Goal: Task Accomplishment & Management: Use online tool/utility

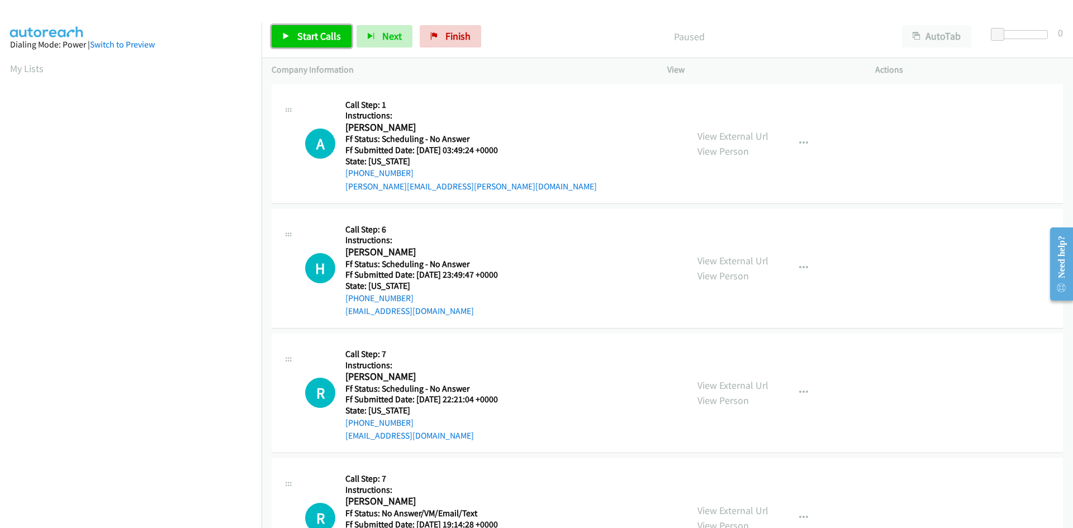
click at [296, 39] on link "Start Calls" at bounding box center [312, 36] width 80 height 22
click at [588, 34] on p "Started" at bounding box center [680, 36] width 404 height 15
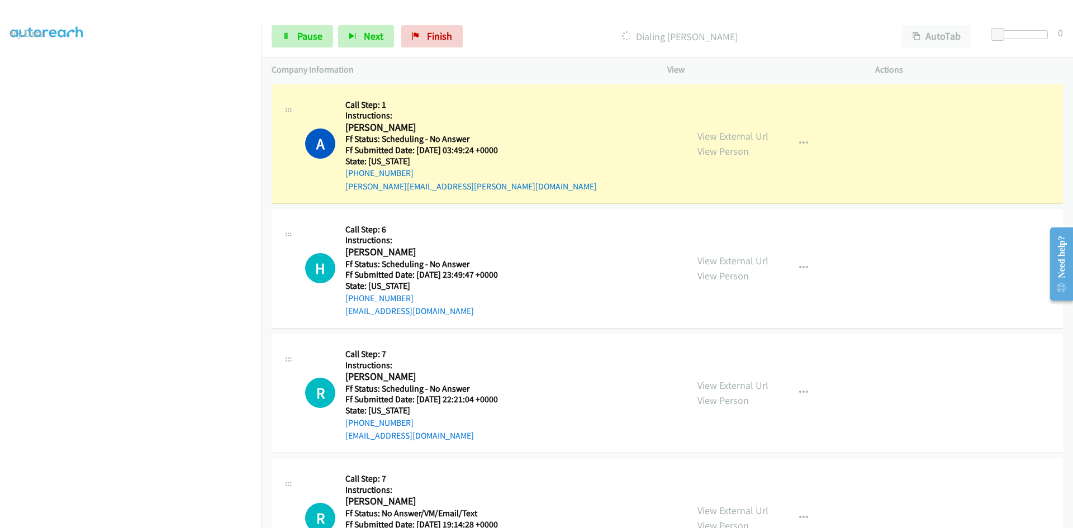
scroll to position [98, 0]
click at [761, 138] on link "View External Url" at bounding box center [732, 136] width 71 height 13
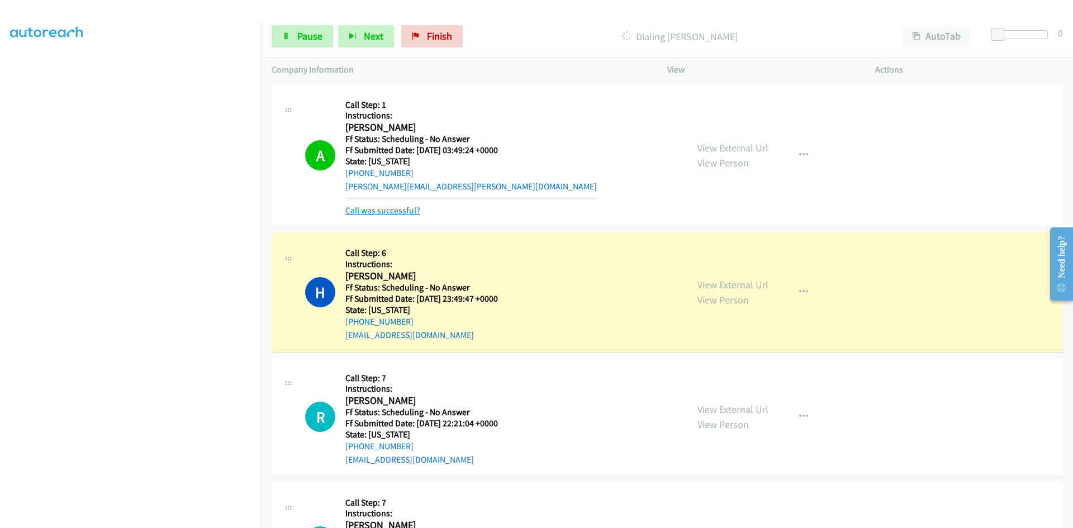
click at [412, 211] on link "Call was successful?" at bounding box center [382, 210] width 75 height 11
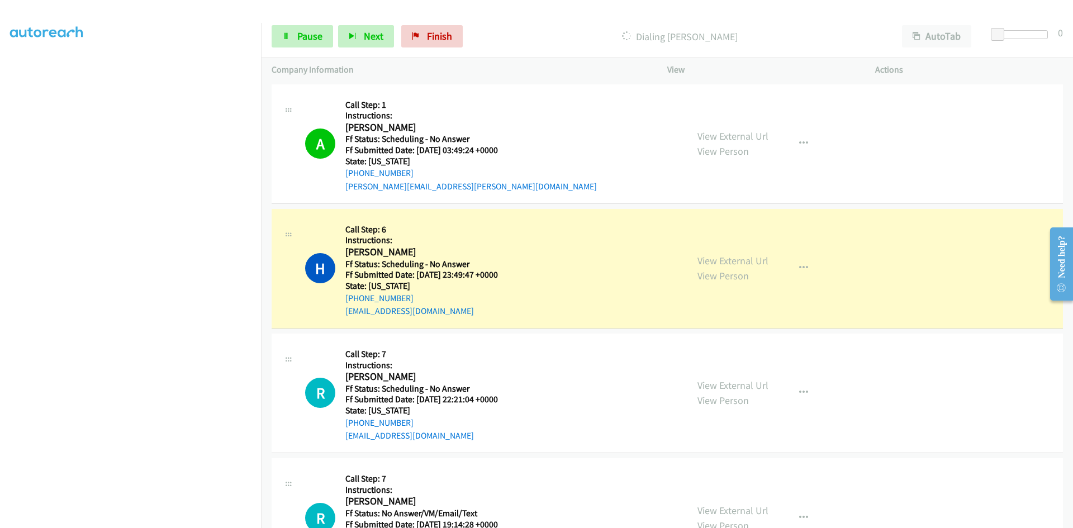
click at [721, 254] on div "View External Url View Person" at bounding box center [732, 268] width 71 height 30
click at [721, 259] on link "View External Url" at bounding box center [732, 260] width 71 height 13
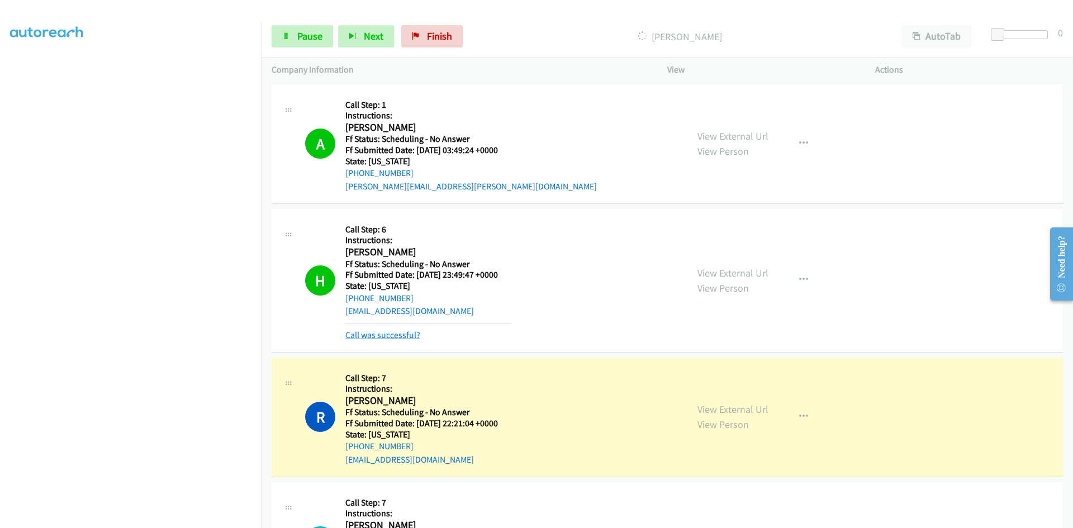
click at [377, 336] on link "Call was successful?" at bounding box center [382, 335] width 75 height 11
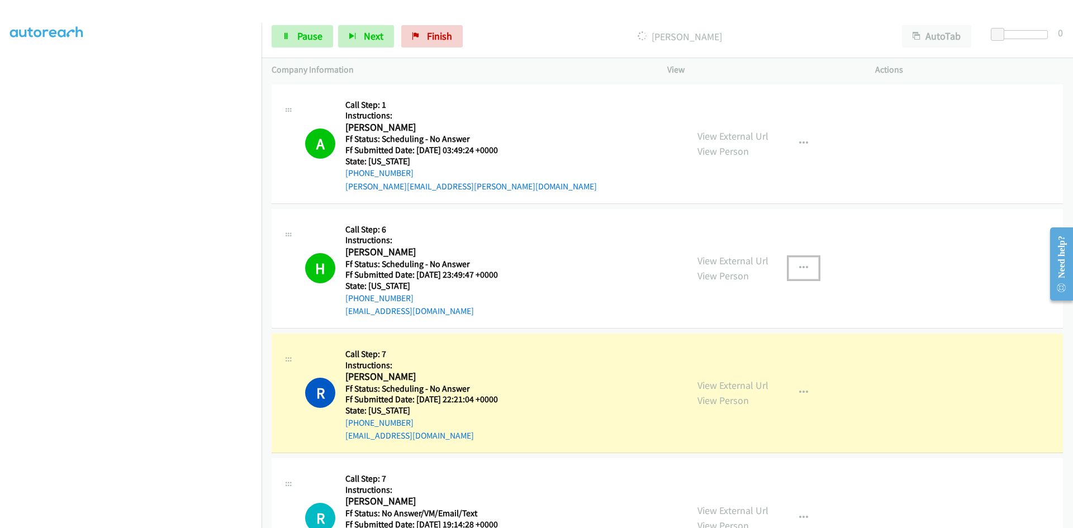
click at [799, 266] on icon "button" at bounding box center [803, 268] width 9 height 9
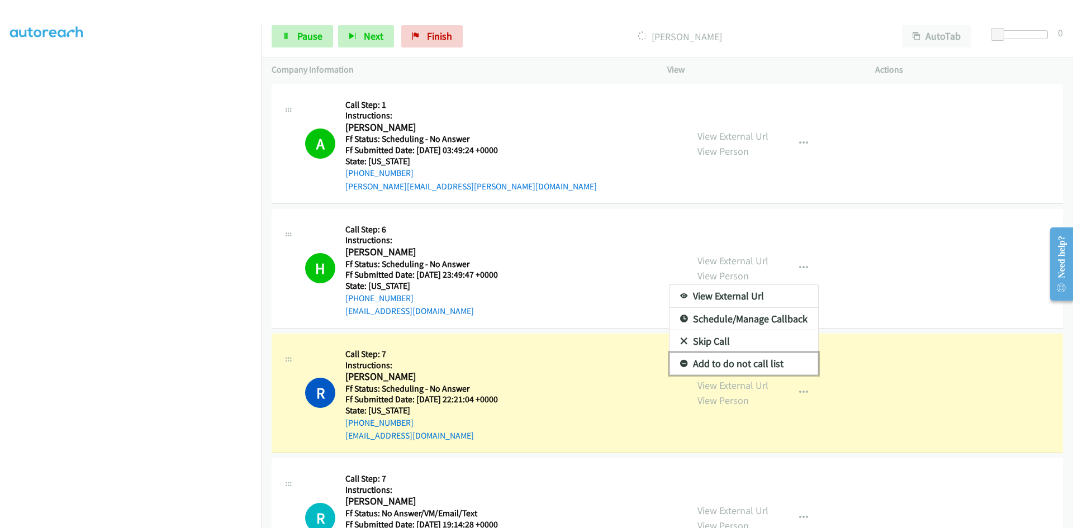
click at [716, 363] on link "Add to do not call list" at bounding box center [743, 364] width 149 height 22
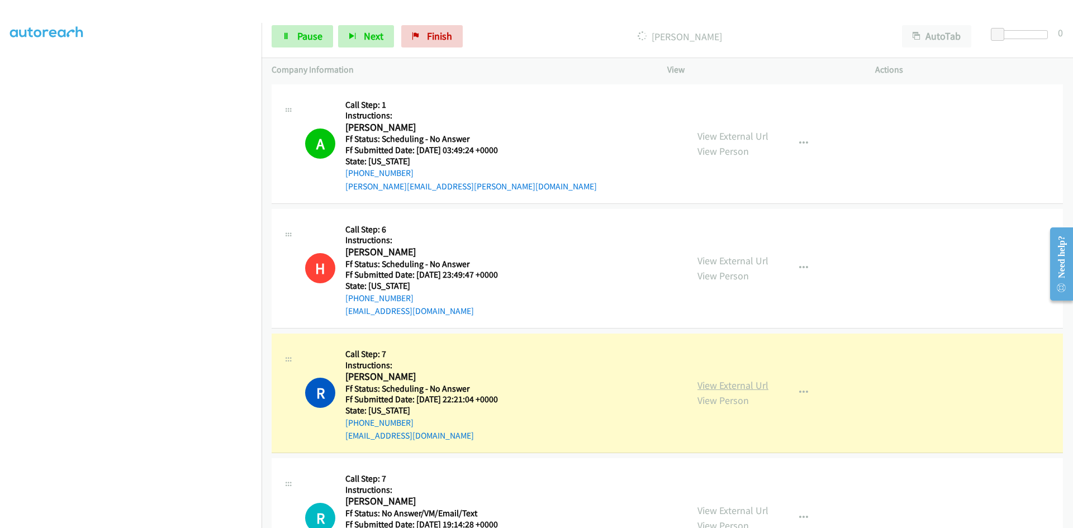
click at [716, 382] on link "View External Url" at bounding box center [732, 385] width 71 height 13
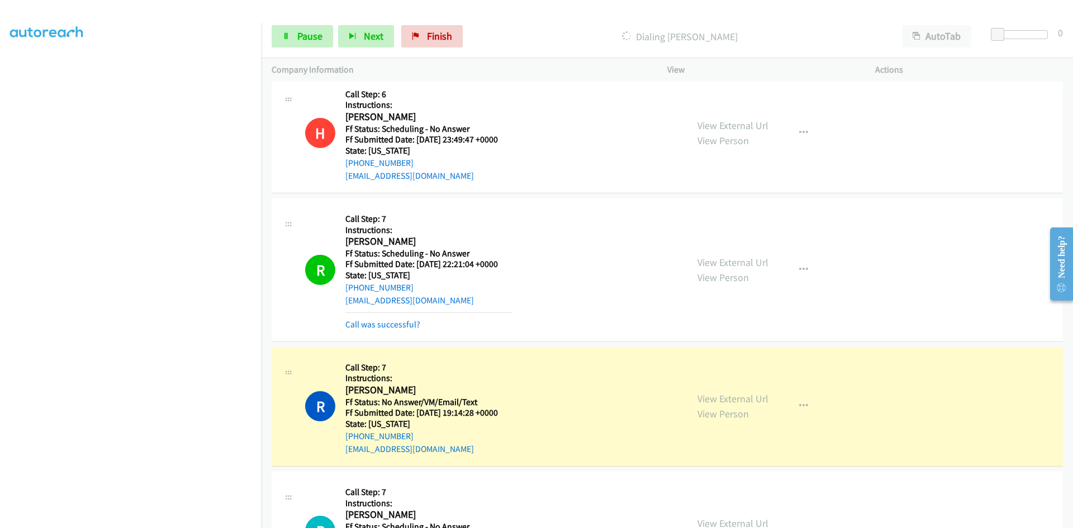
scroll to position [168, 0]
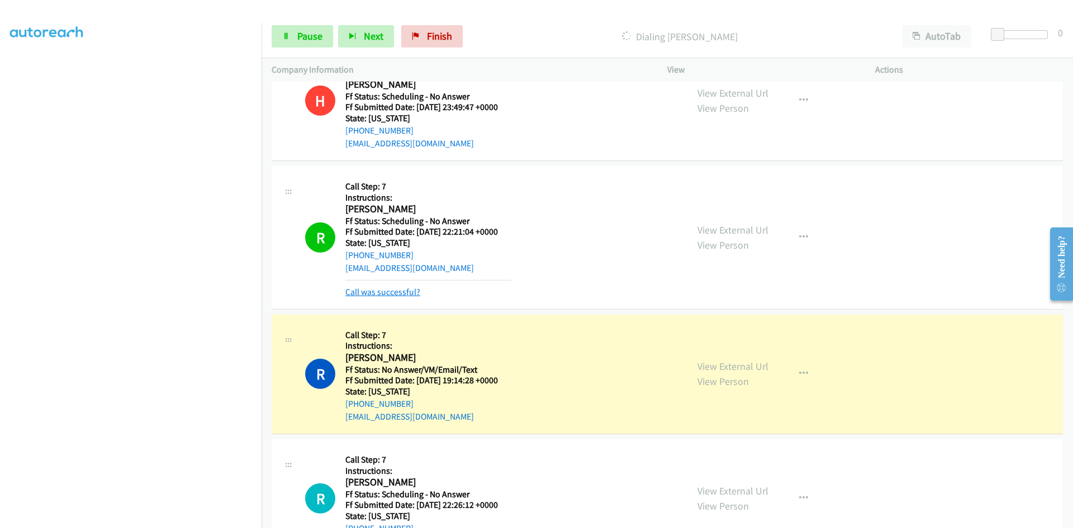
click at [392, 290] on link "Call was successful?" at bounding box center [382, 292] width 75 height 11
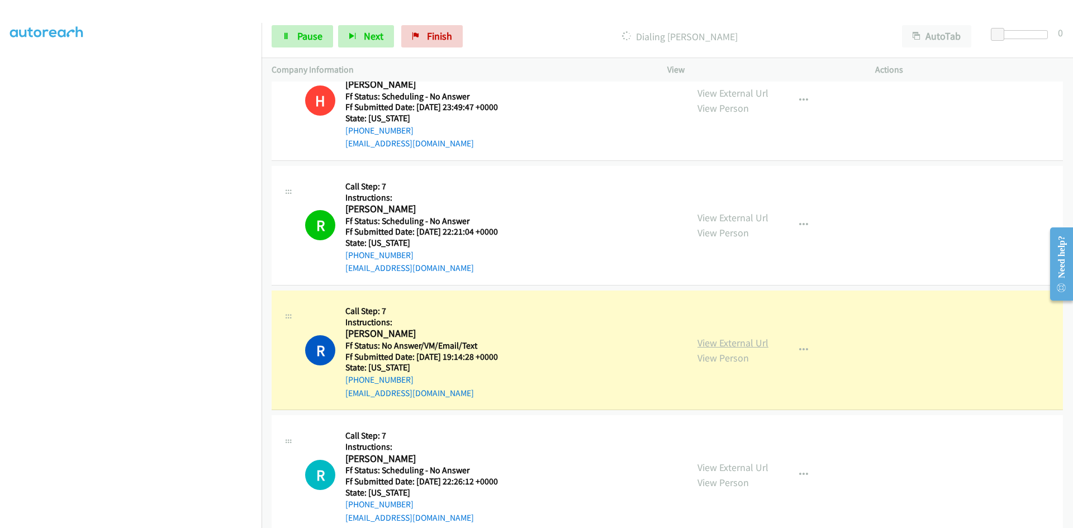
click at [747, 342] on link "View External Url" at bounding box center [732, 342] width 71 height 13
click at [304, 35] on span "Pause" at bounding box center [309, 36] width 25 height 13
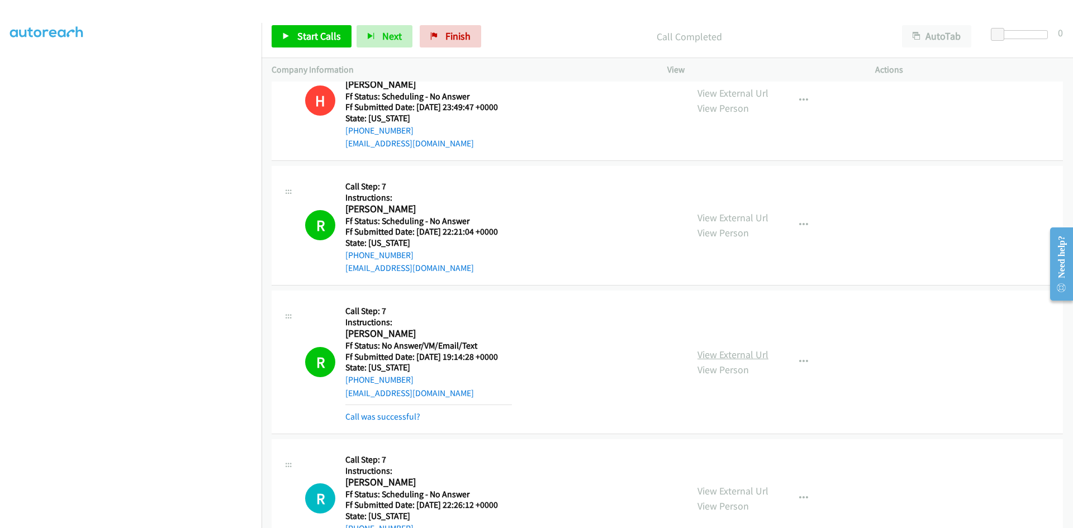
click at [726, 357] on link "View External Url" at bounding box center [732, 354] width 71 height 13
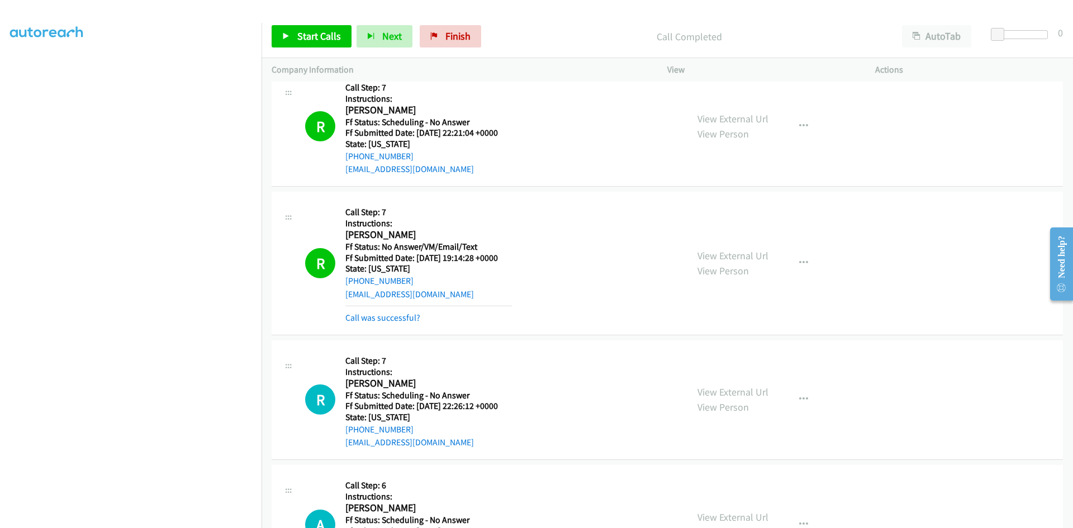
scroll to position [279, 0]
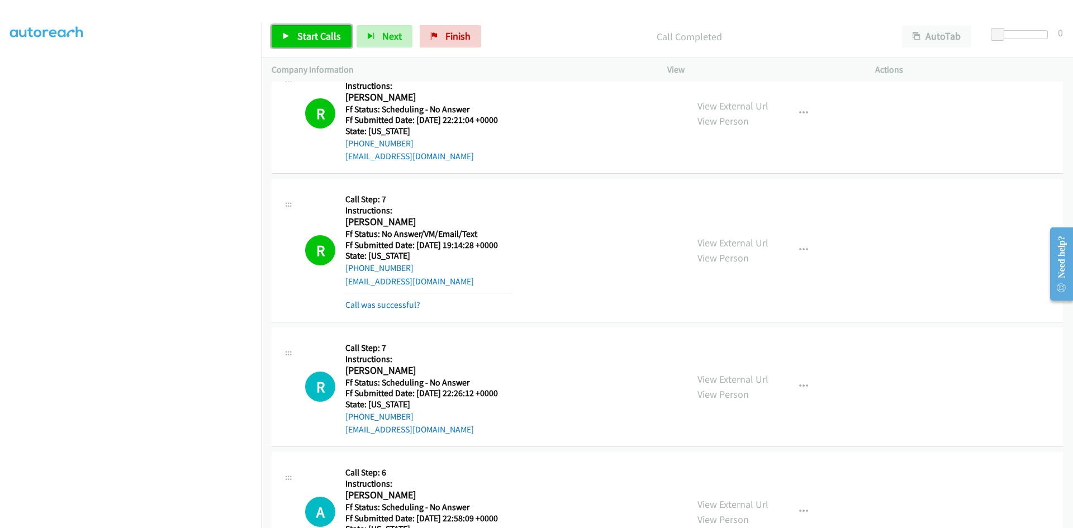
click at [312, 32] on span "Start Calls" at bounding box center [319, 36] width 44 height 13
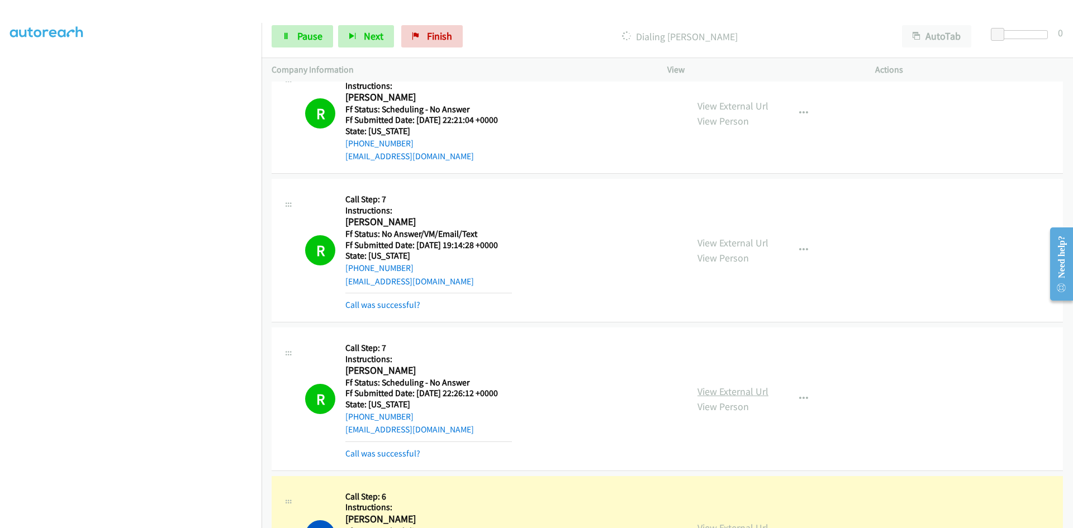
click at [759, 392] on link "View External Url" at bounding box center [732, 391] width 71 height 13
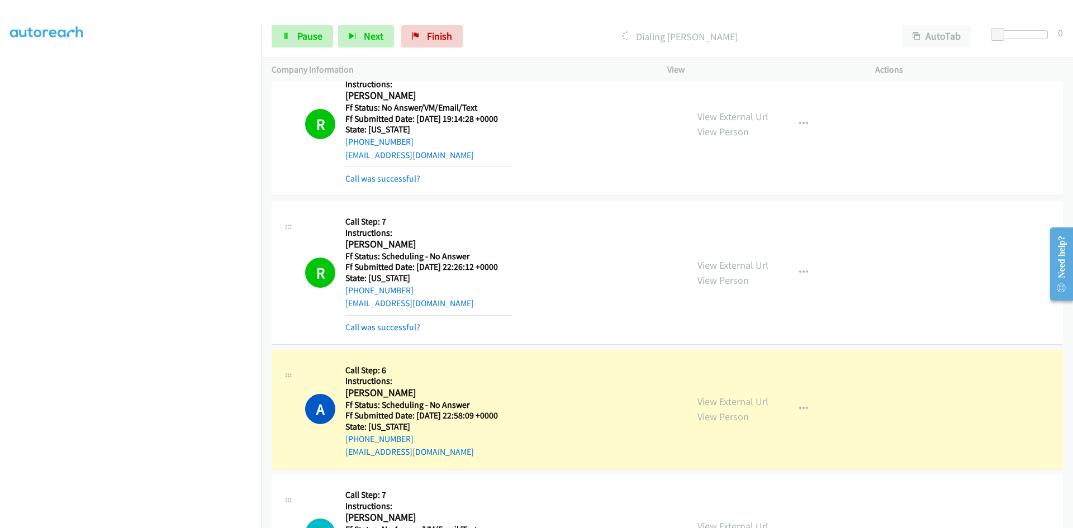
scroll to position [447, 0]
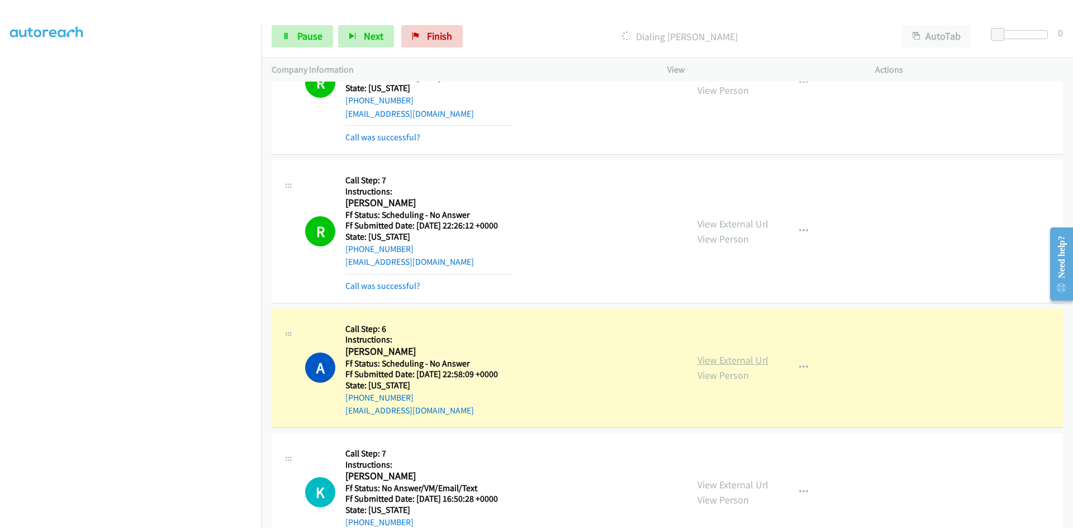
click at [747, 356] on link "View External Url" at bounding box center [732, 360] width 71 height 13
click at [405, 134] on link "Call was successful?" at bounding box center [382, 137] width 75 height 11
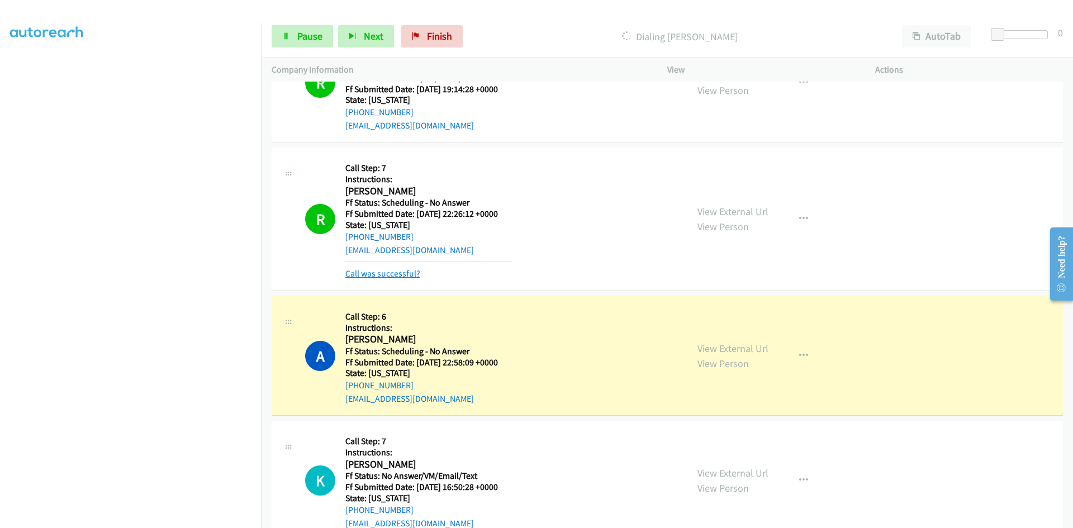
click at [396, 274] on link "Call was successful?" at bounding box center [382, 273] width 75 height 11
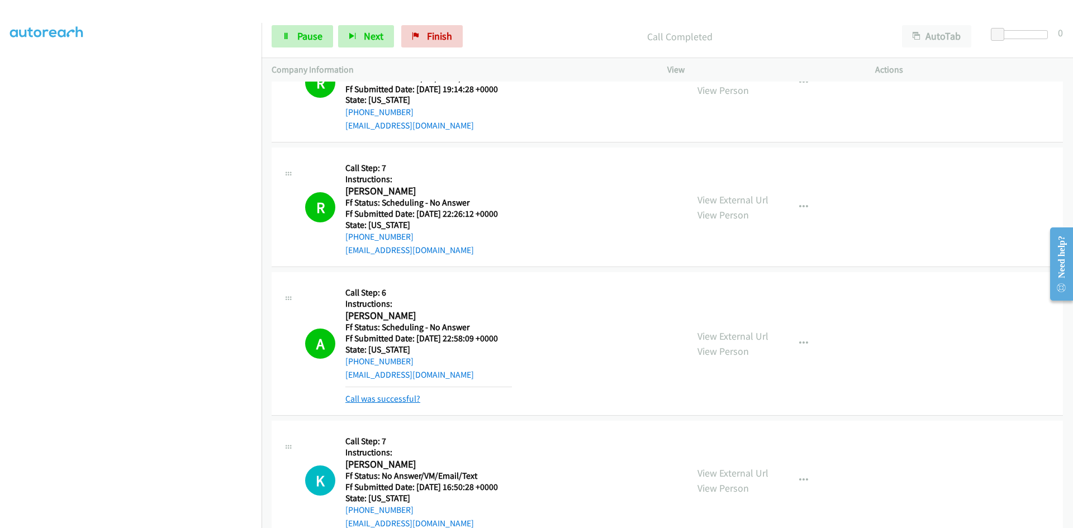
click at [393, 397] on link "Call was successful?" at bounding box center [382, 398] width 75 height 11
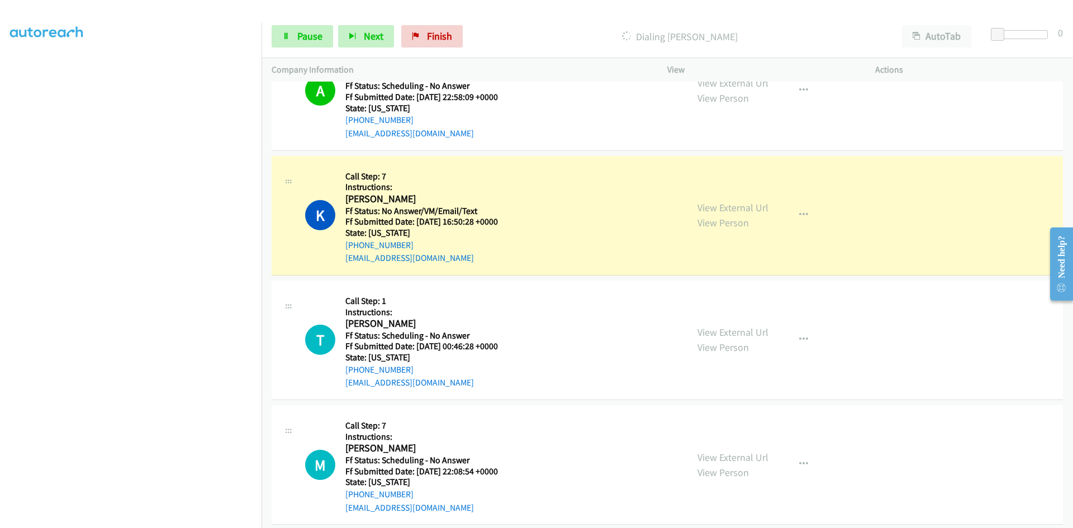
scroll to position [770, 0]
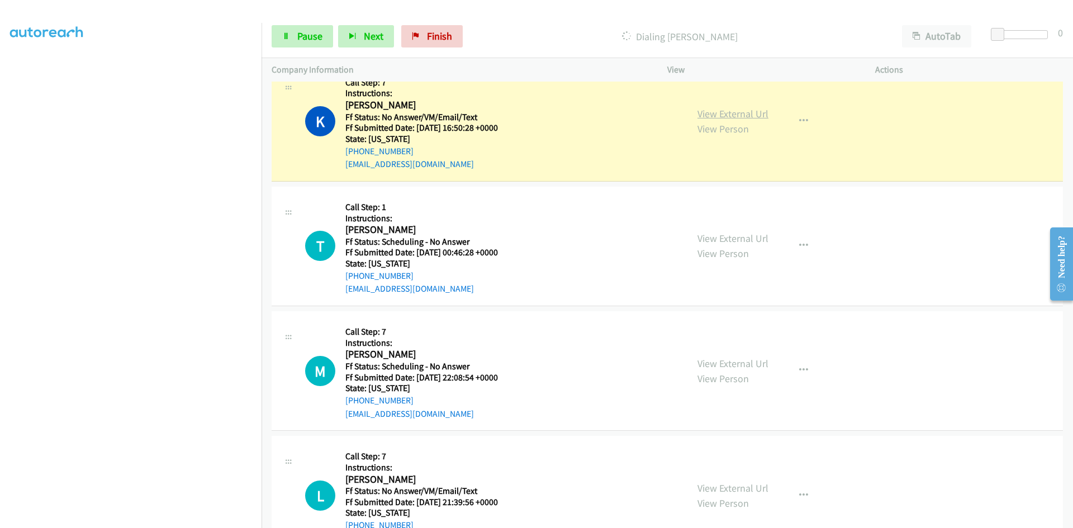
click at [754, 115] on link "View External Url" at bounding box center [732, 113] width 71 height 13
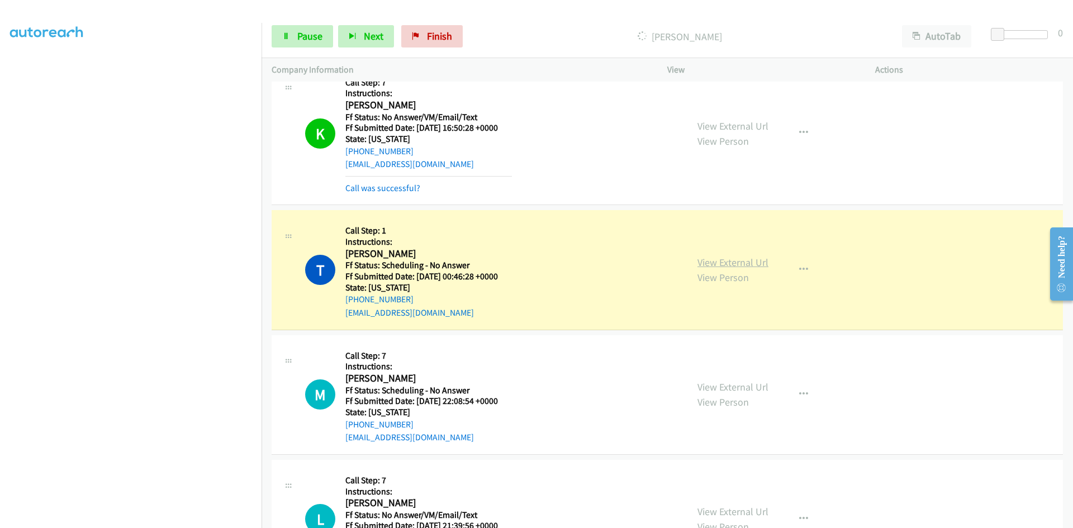
click at [744, 263] on link "View External Url" at bounding box center [732, 262] width 71 height 13
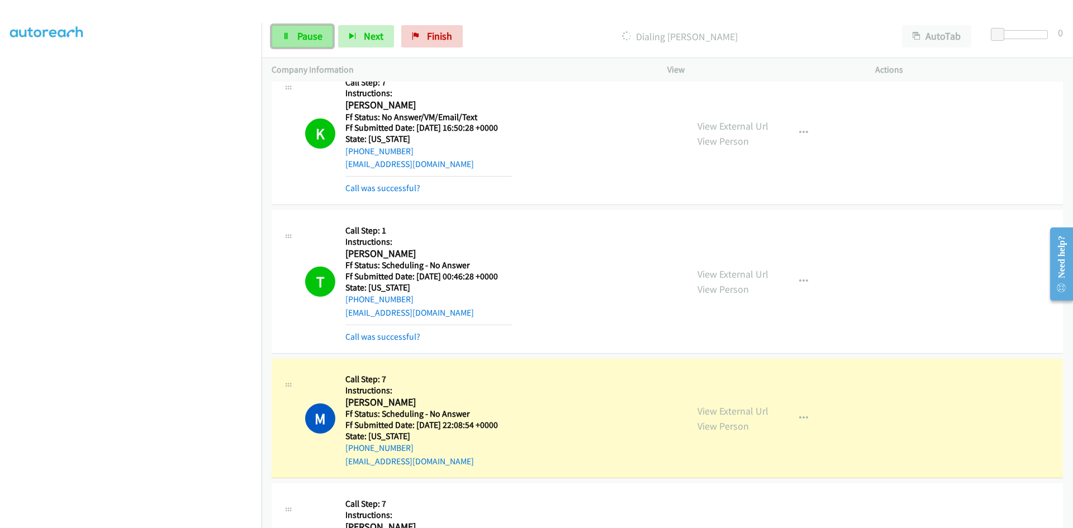
click at [288, 35] on icon at bounding box center [286, 37] width 8 height 8
click at [736, 415] on link "View External Url" at bounding box center [732, 410] width 71 height 13
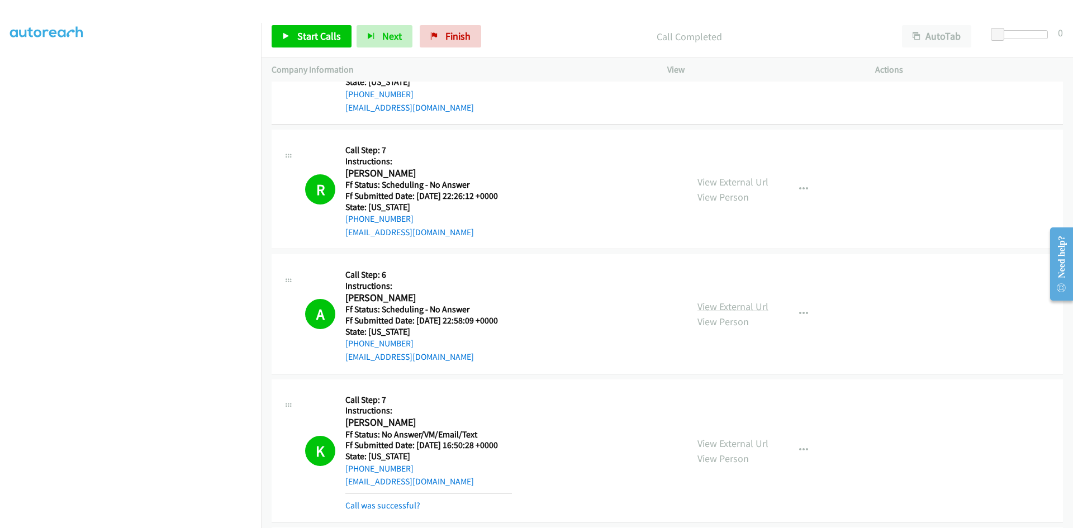
scroll to position [435, 0]
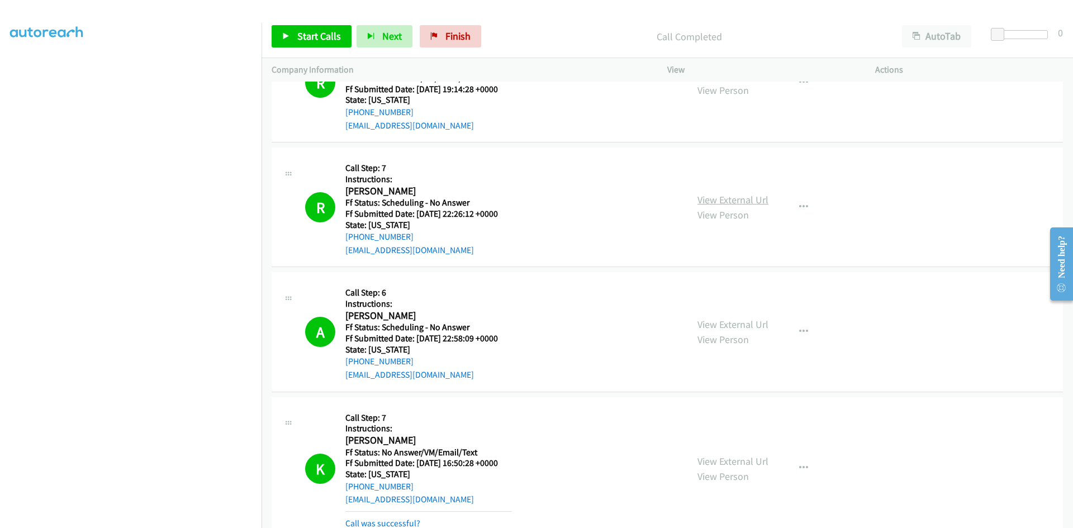
click at [750, 202] on link "View External Url" at bounding box center [732, 199] width 71 height 13
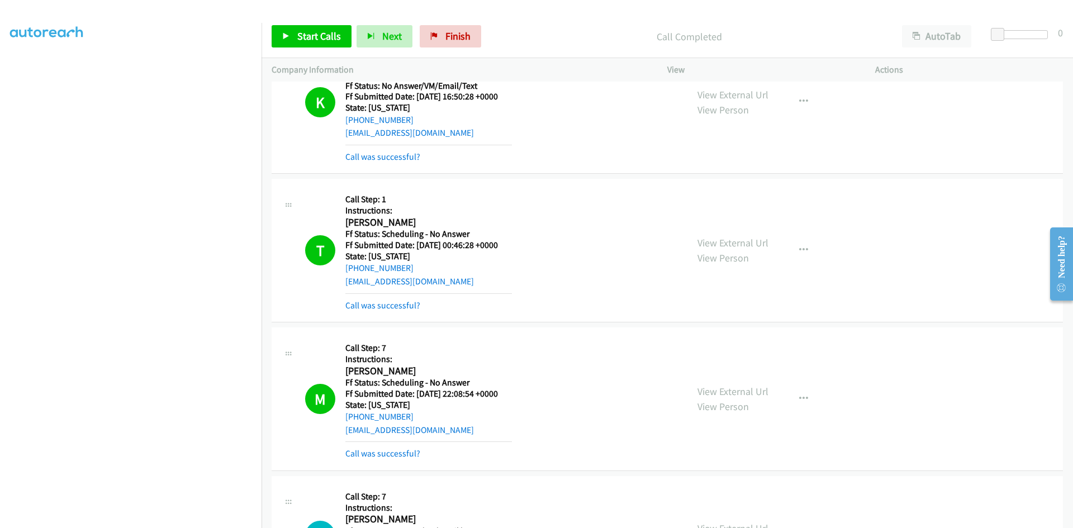
scroll to position [826, 0]
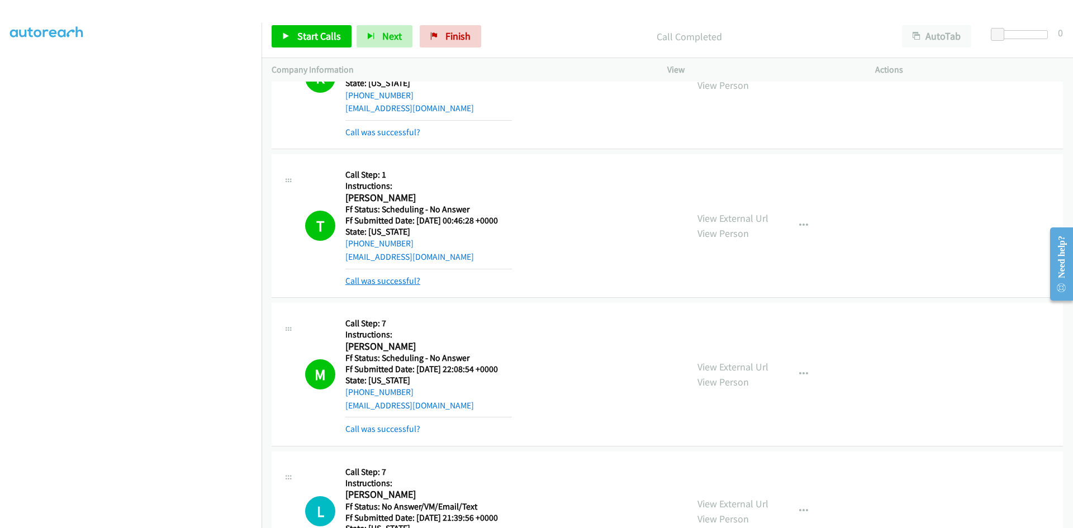
click at [370, 278] on link "Call was successful?" at bounding box center [382, 280] width 75 height 11
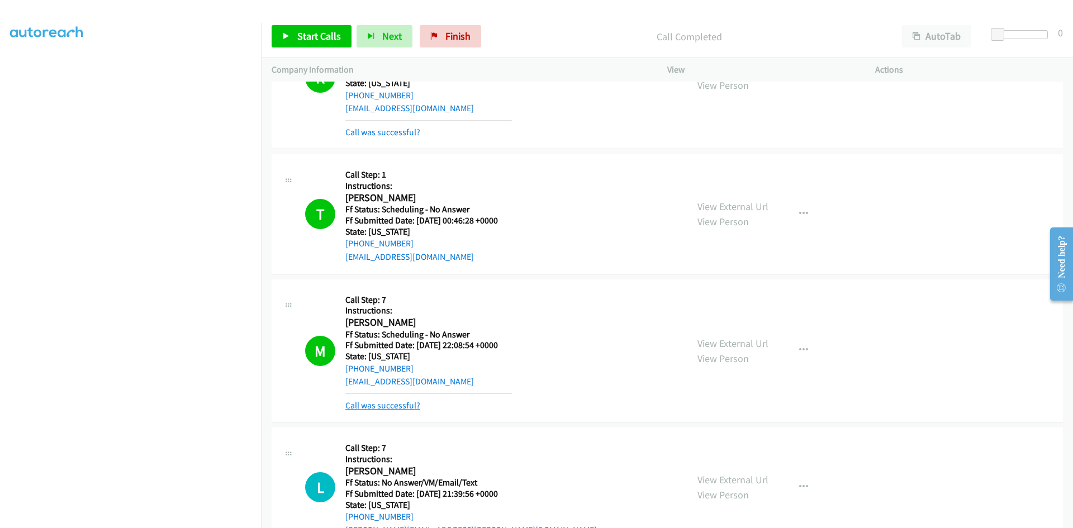
click at [384, 406] on link "Call was successful?" at bounding box center [382, 405] width 75 height 11
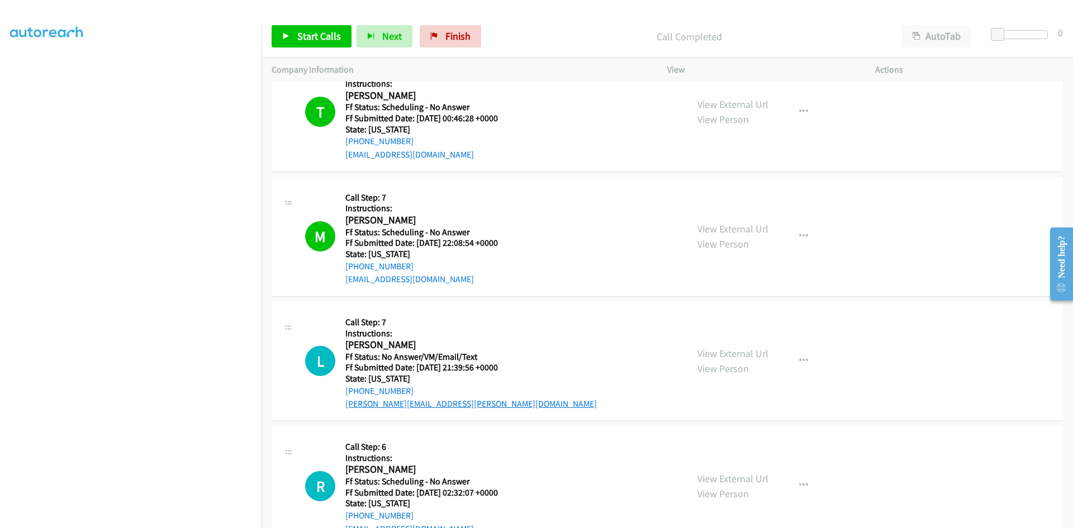
scroll to position [938, 0]
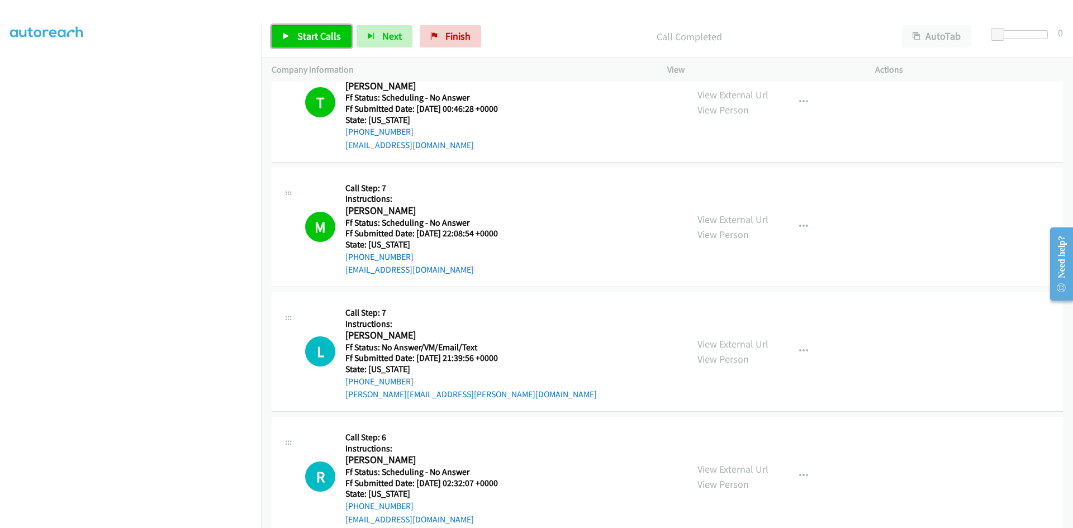
click at [302, 31] on span "Start Calls" at bounding box center [319, 36] width 44 height 13
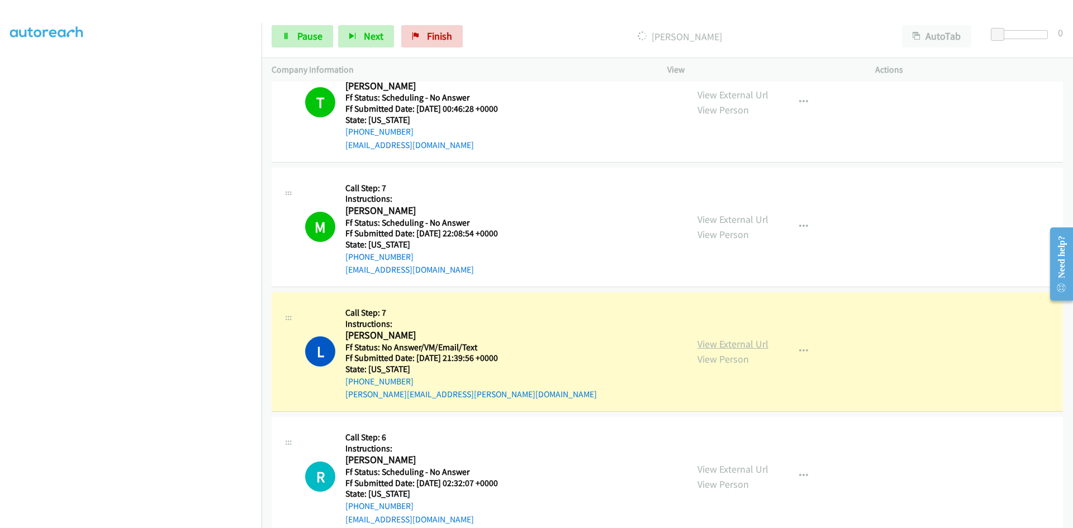
click at [754, 344] on link "View External Url" at bounding box center [732, 343] width 71 height 13
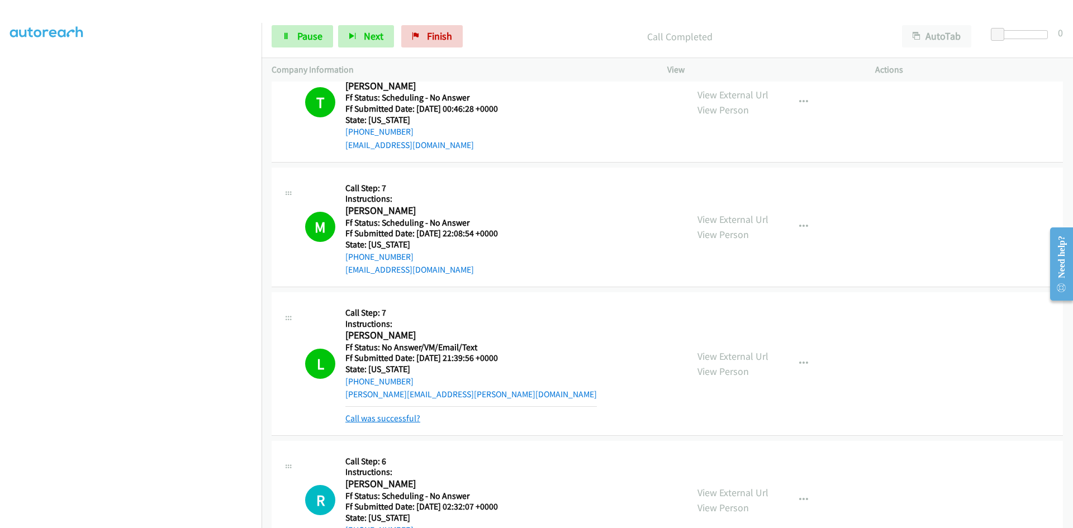
click at [378, 417] on link "Call was successful?" at bounding box center [382, 418] width 75 height 11
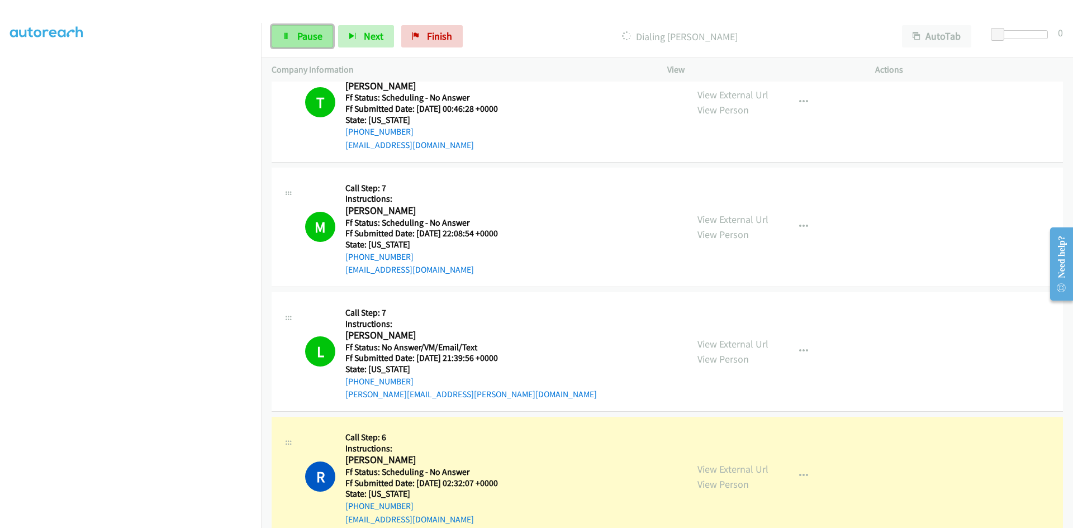
click at [299, 36] on span "Pause" at bounding box center [309, 36] width 25 height 13
click at [763, 470] on div "View External Url View Person View External Url Email Schedule/Manage Callback …" at bounding box center [796, 476] width 218 height 99
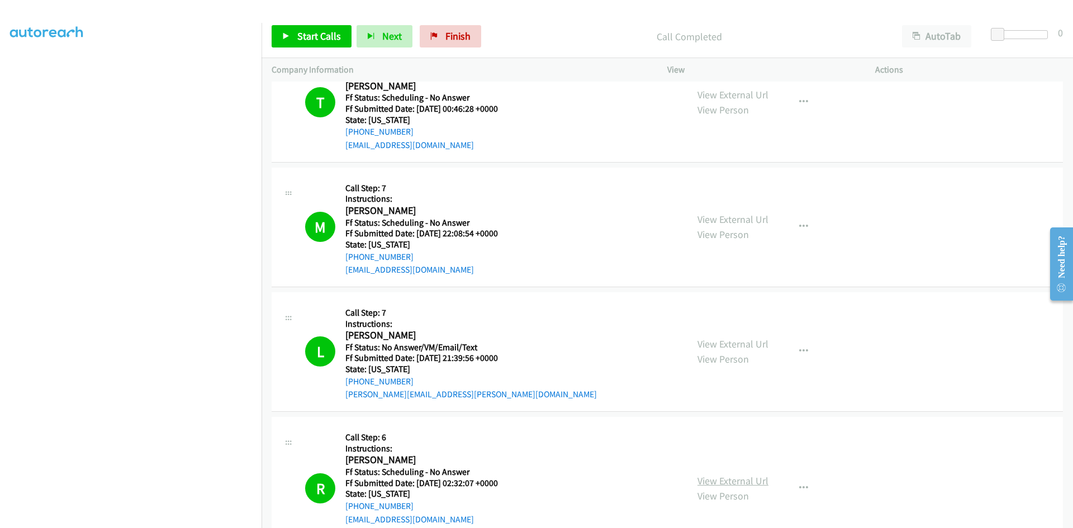
click at [759, 482] on link "View External Url" at bounding box center [732, 480] width 71 height 13
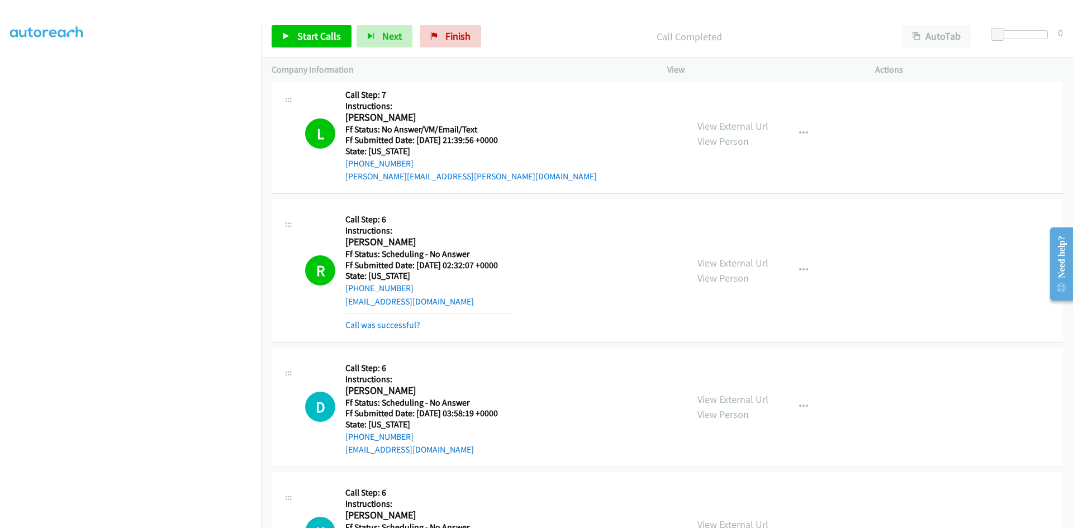
scroll to position [1161, 0]
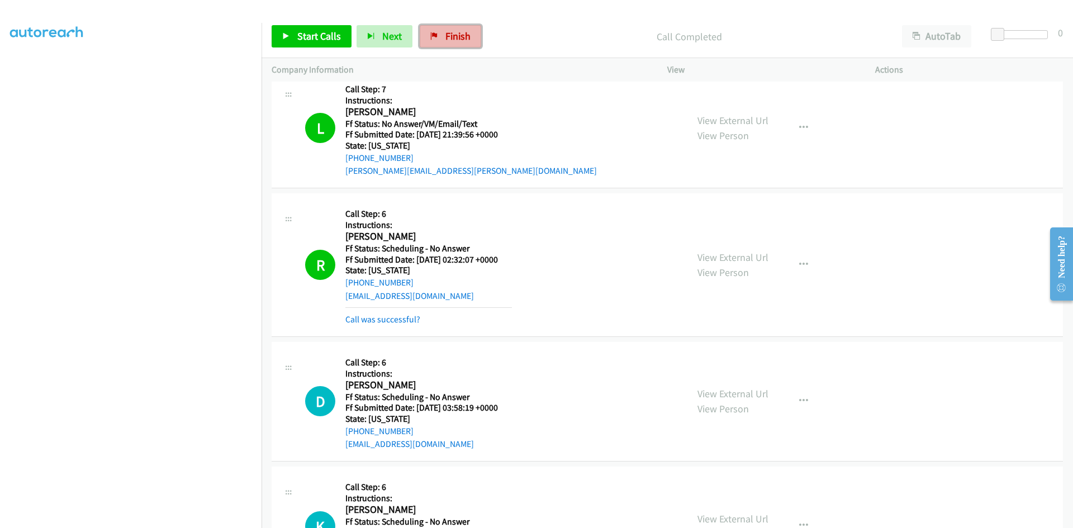
click at [457, 31] on span "Finish" at bounding box center [457, 36] width 25 height 13
